Goal: Navigation & Orientation: Go to known website

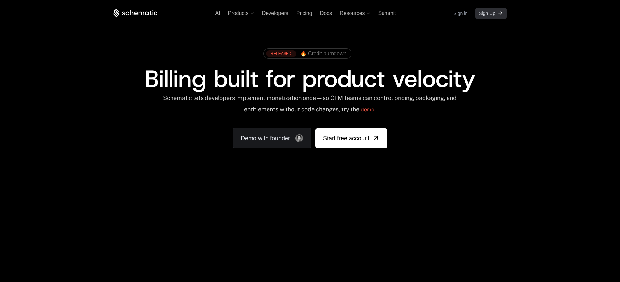
click at [485, 15] on span "Sign Up" at bounding box center [487, 13] width 16 height 7
click at [468, 13] on div "Sign in Sign Up" at bounding box center [480, 13] width 53 height 11
click at [463, 13] on link "Sign in" at bounding box center [461, 13] width 14 height 10
